Goal: Find contact information: Find contact information

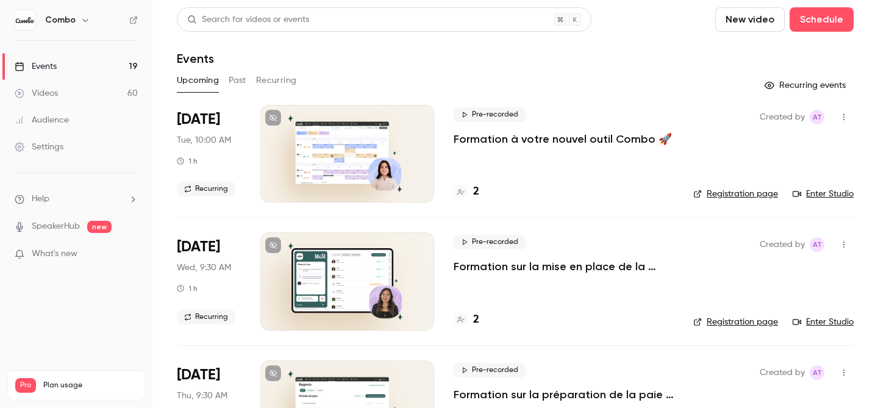
click at [82, 255] on p "What's new" at bounding box center [67, 253] width 104 height 13
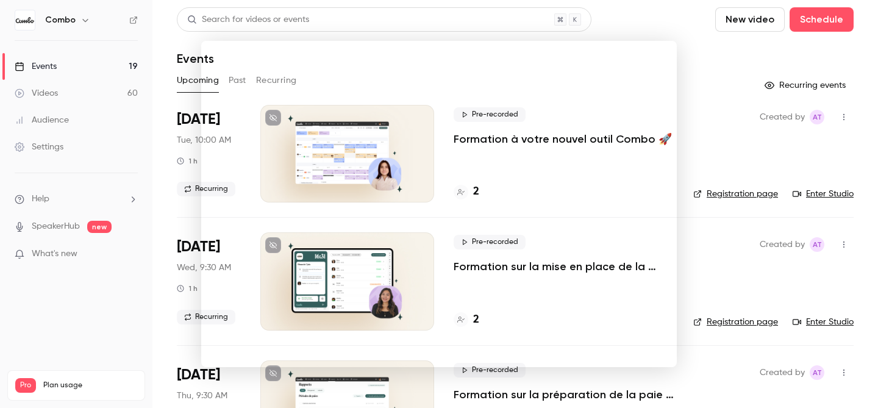
click at [119, 341] on div at bounding box center [439, 204] width 878 height 408
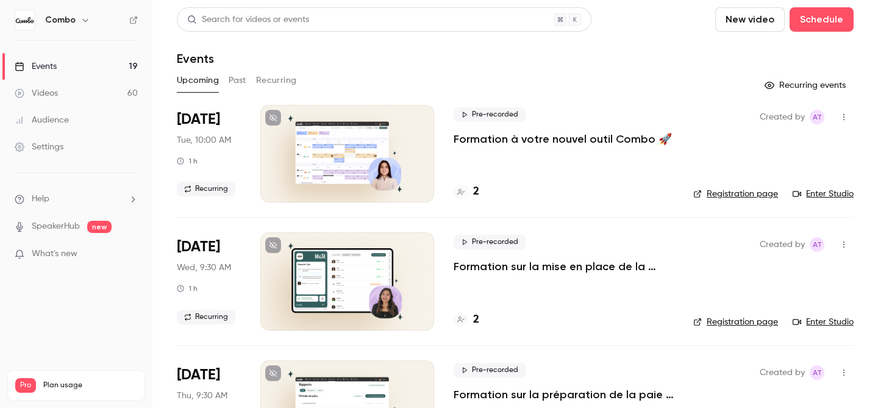
click at [80, 259] on p "What's new" at bounding box center [67, 253] width 104 height 13
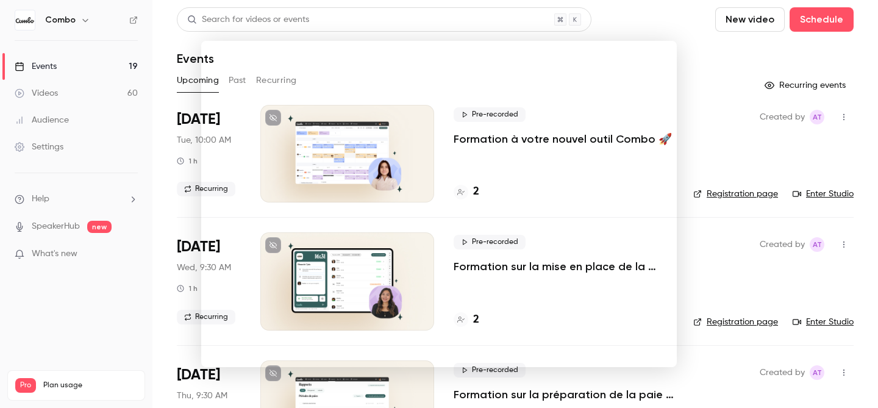
click at [118, 297] on div at bounding box center [439, 204] width 878 height 408
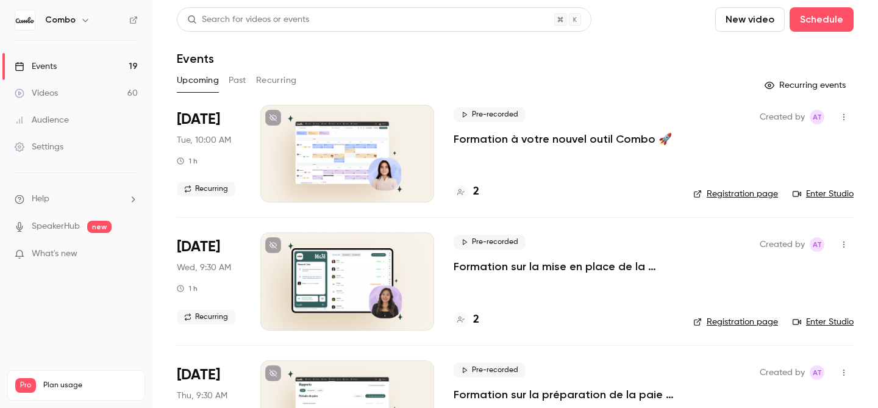
click at [69, 251] on span "What's new" at bounding box center [55, 253] width 46 height 13
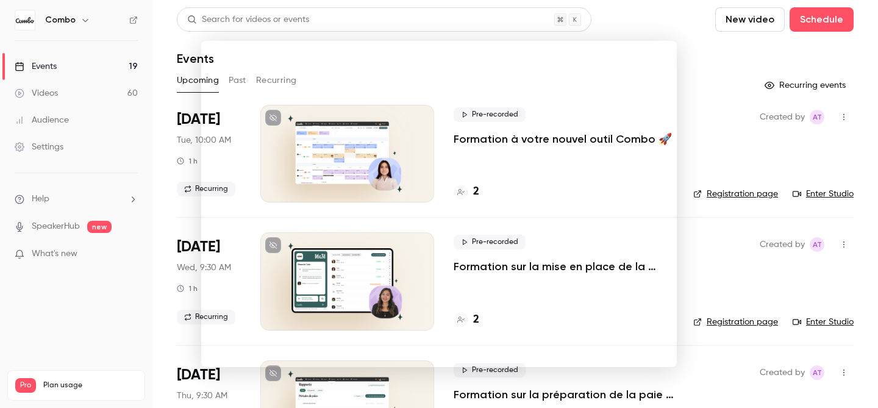
click at [140, 344] on div at bounding box center [439, 204] width 878 height 408
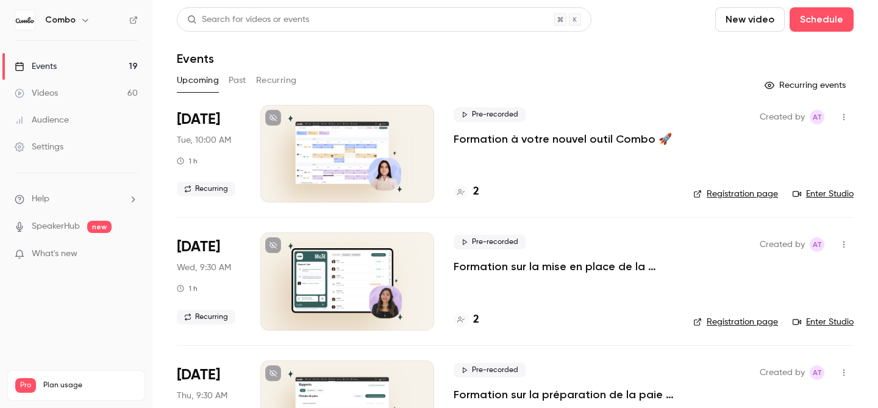
click at [824, 193] on link "Enter Studio" at bounding box center [822, 194] width 61 height 12
click at [473, 188] on h4 "2" at bounding box center [476, 191] width 6 height 16
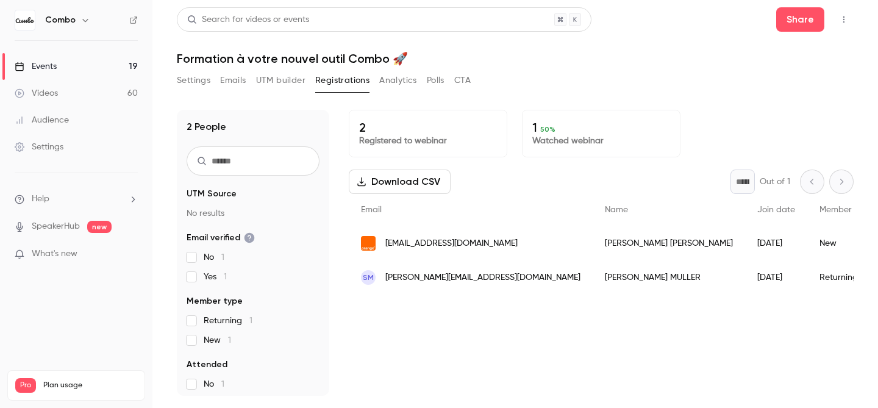
click at [460, 240] on div "[EMAIL_ADDRESS][DOMAIN_NAME]" at bounding box center [471, 243] width 244 height 34
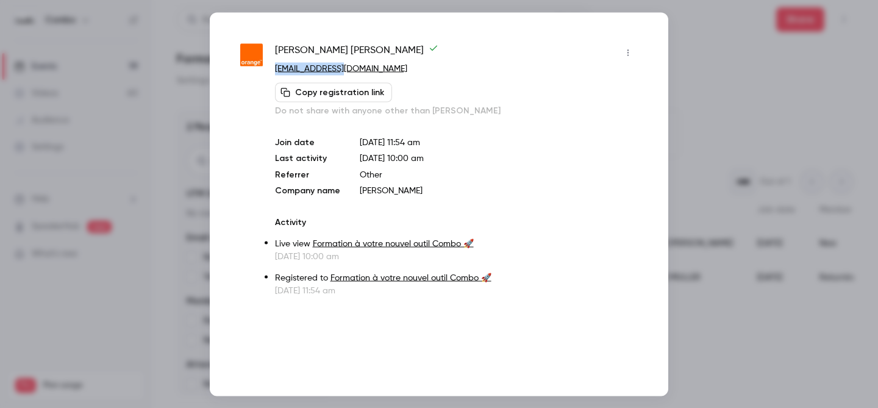
copy link "[EMAIL_ADDRESS][DOMAIN_NAME]"
drag, startPoint x: 352, startPoint y: 73, endPoint x: 275, endPoint y: 70, distance: 77.5
click at [275, 70] on p "[EMAIL_ADDRESS][DOMAIN_NAME]" at bounding box center [456, 68] width 363 height 13
click at [334, 47] on span "[PERSON_NAME]" at bounding box center [356, 53] width 163 height 20
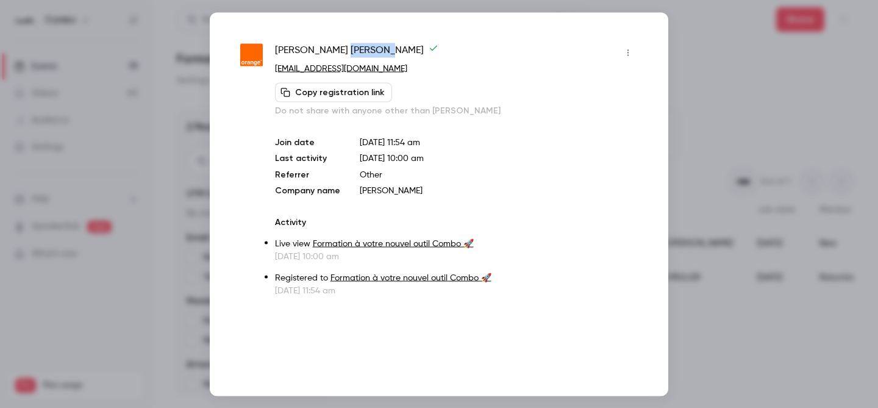
click at [334, 47] on span "[PERSON_NAME]" at bounding box center [356, 53] width 163 height 20
copy div "[PERSON_NAME]"
